Goal: Navigation & Orientation: Find specific page/section

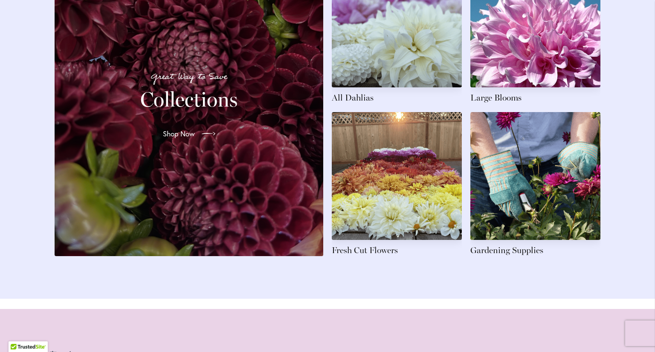
scroll to position [1347, 0]
click at [186, 139] on span "Shop Now" at bounding box center [178, 134] width 32 height 10
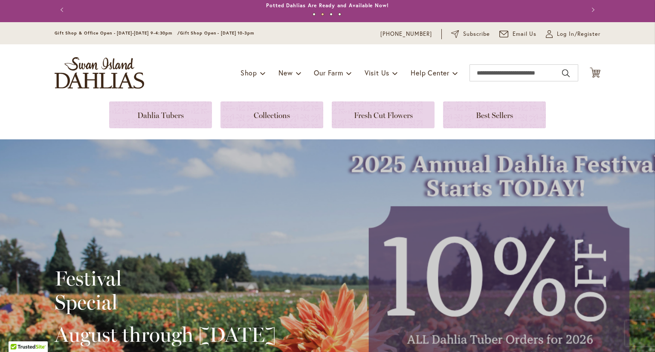
scroll to position [0, 0]
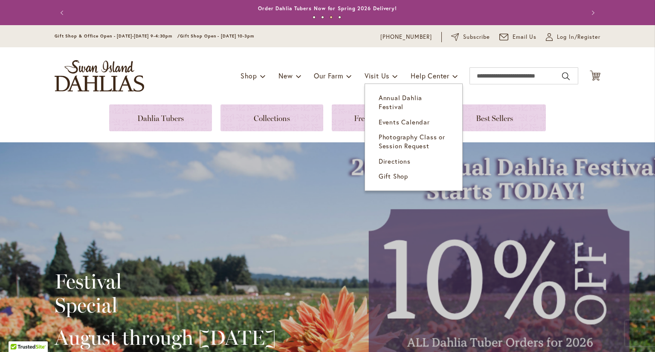
click at [399, 96] on span "Annual Dahlia Festival" at bounding box center [401, 101] width 44 height 17
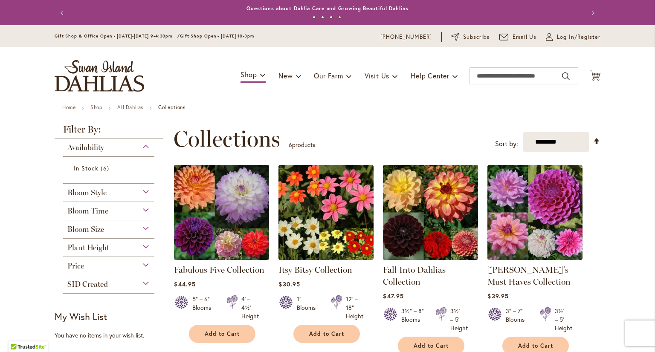
click at [142, 282] on div "SID Created" at bounding box center [108, 283] width 91 height 14
click at [110, 302] on link "Yes 1 item" at bounding box center [110, 305] width 72 height 9
